Goal: Information Seeking & Learning: Learn about a topic

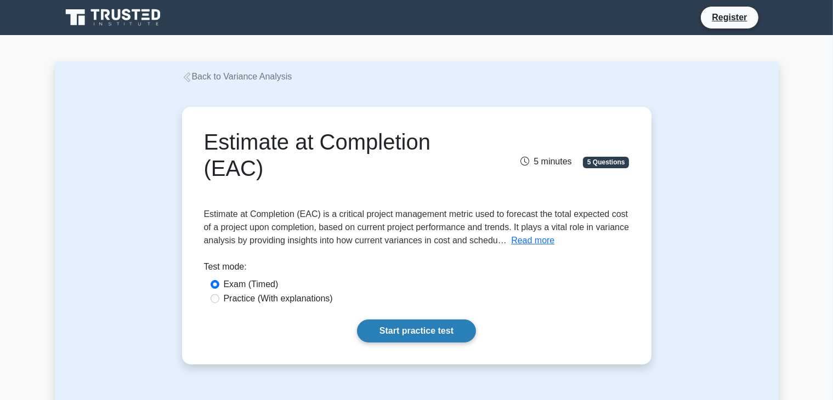
click at [427, 334] on link "Start practice test" at bounding box center [416, 331] width 119 height 23
click at [215, 299] on input "Practice (With explanations)" at bounding box center [215, 298] width 9 height 9
radio input "true"
click at [406, 334] on link "Start practice test" at bounding box center [416, 331] width 119 height 23
